Goal: Information Seeking & Learning: Learn about a topic

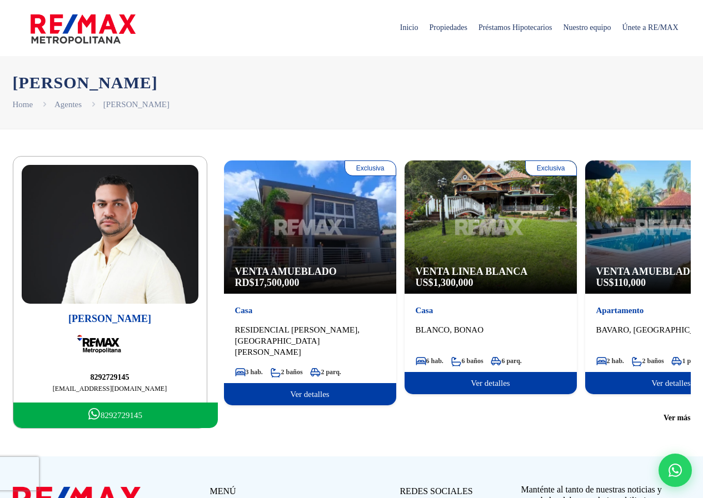
click at [662, 415] on div "Exclusiva Venta Amueblado US$ 396,000 [GEOGRAPHIC_DATA][PERSON_NAME], [GEOGRAPH…" at bounding box center [457, 292] width 467 height 263
click at [671, 413] on span "Ver más" at bounding box center [676, 418] width 27 height 11
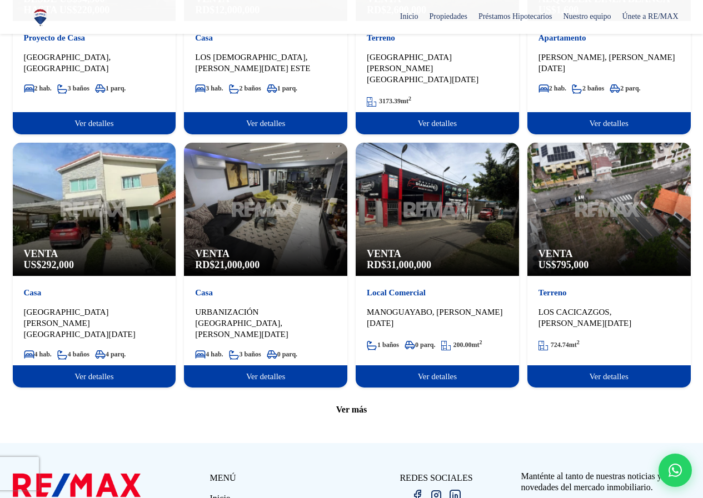
scroll to position [1225, 0]
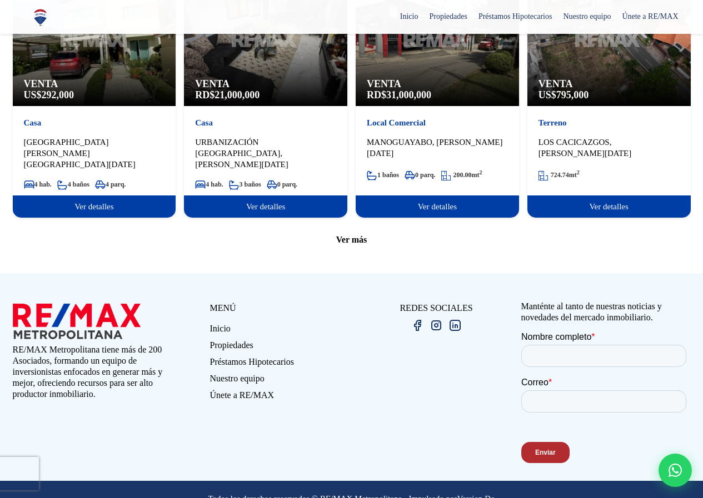
click at [360, 234] on span "Ver más" at bounding box center [351, 239] width 31 height 11
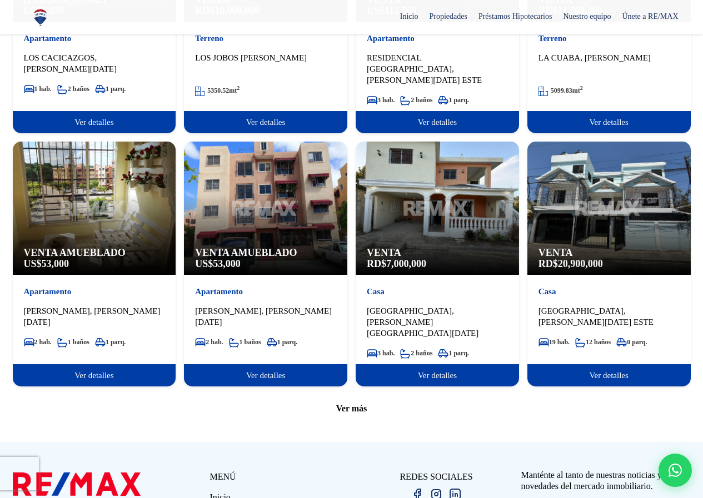
scroll to position [2113, 0]
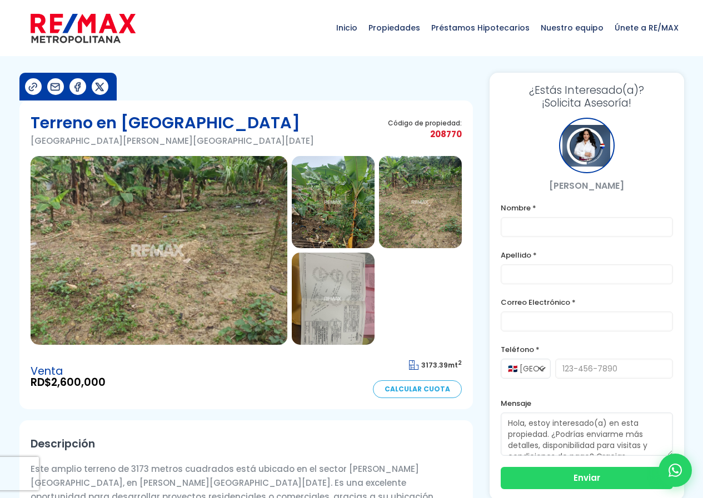
click at [136, 283] on img at bounding box center [159, 250] width 257 height 189
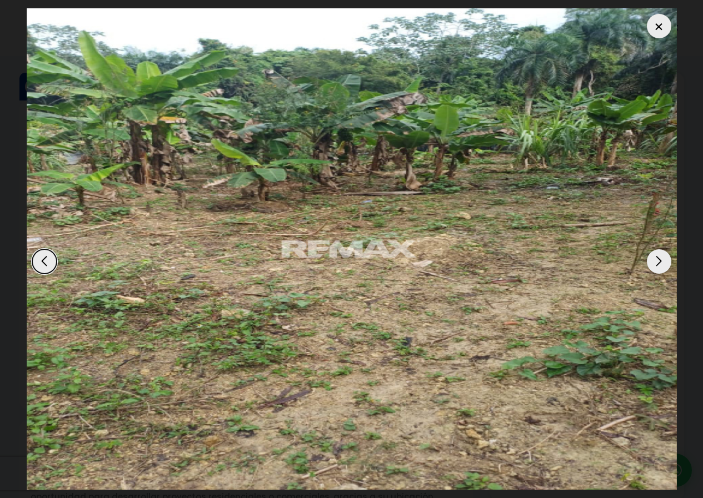
click at [659, 264] on div "Next slide" at bounding box center [659, 261] width 24 height 24
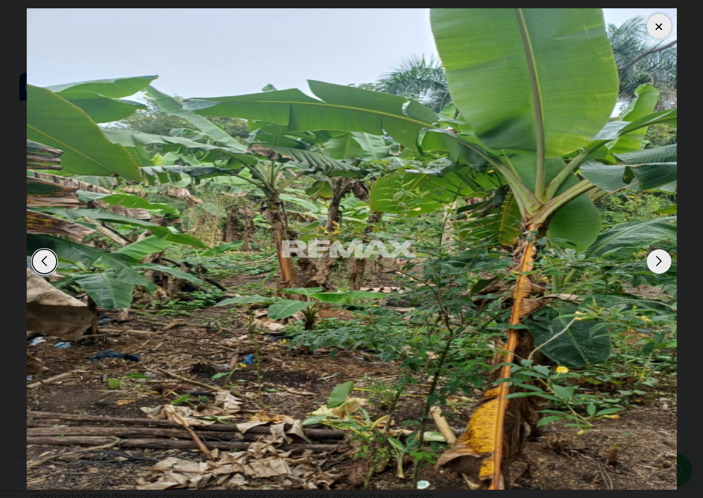
click at [659, 264] on div "Next slide" at bounding box center [659, 261] width 24 height 24
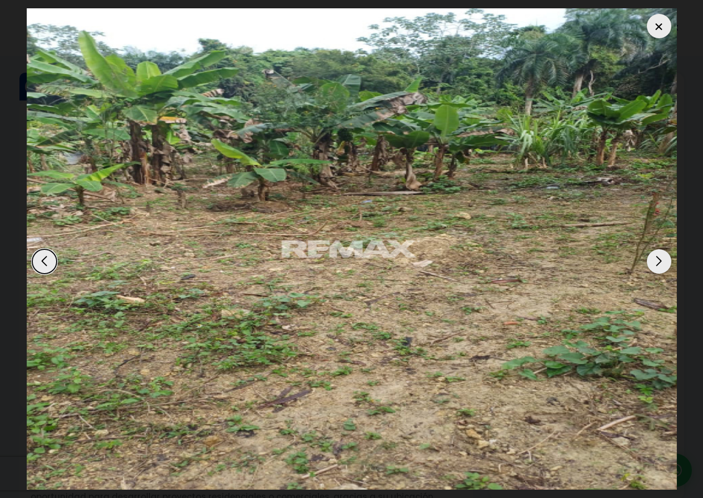
click at [659, 264] on div "Next slide" at bounding box center [659, 261] width 24 height 24
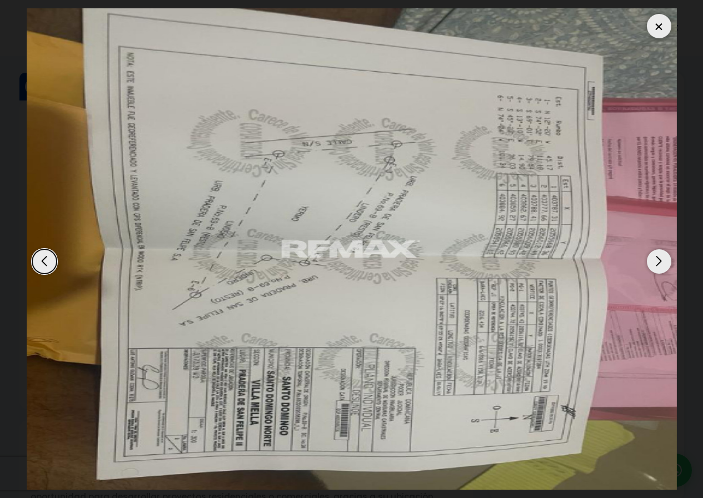
click at [654, 27] on div at bounding box center [659, 26] width 24 height 24
